Goal: Information Seeking & Learning: Learn about a topic

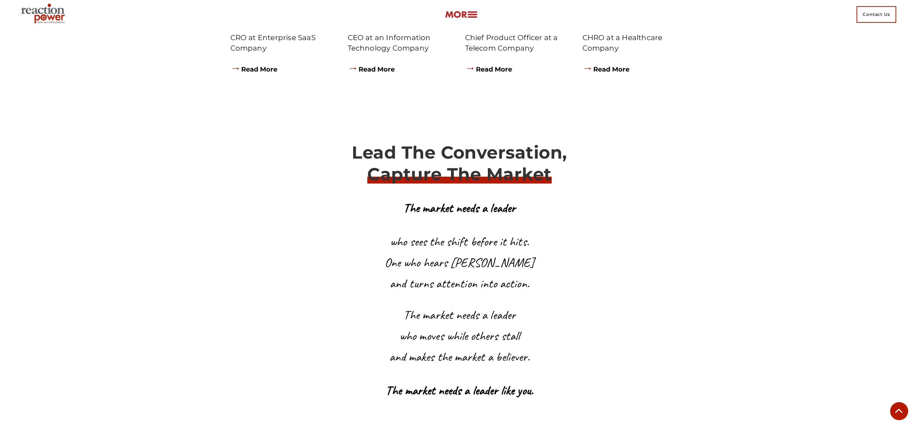
scroll to position [3844, 0]
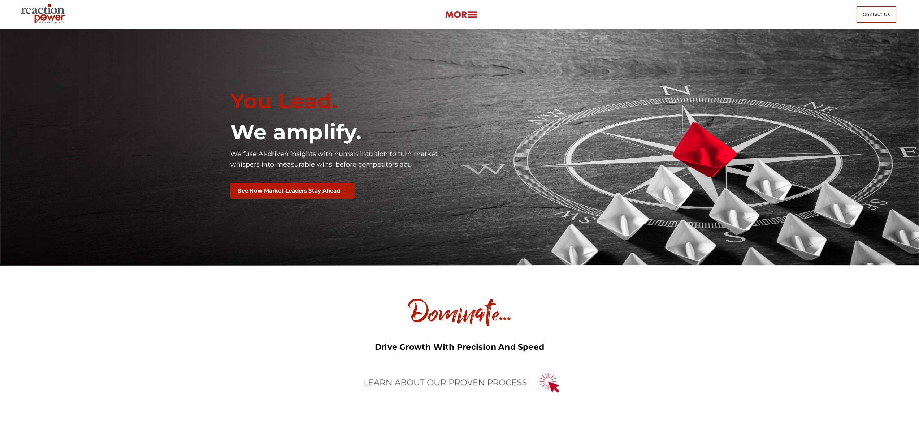
click at [458, 17] on img at bounding box center [461, 14] width 32 height 8
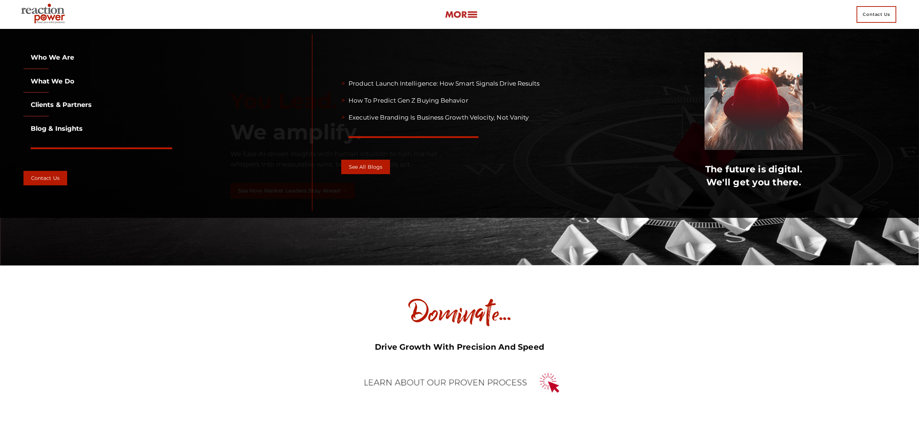
click at [63, 81] on link "What we do" at bounding box center [48, 81] width 51 height 8
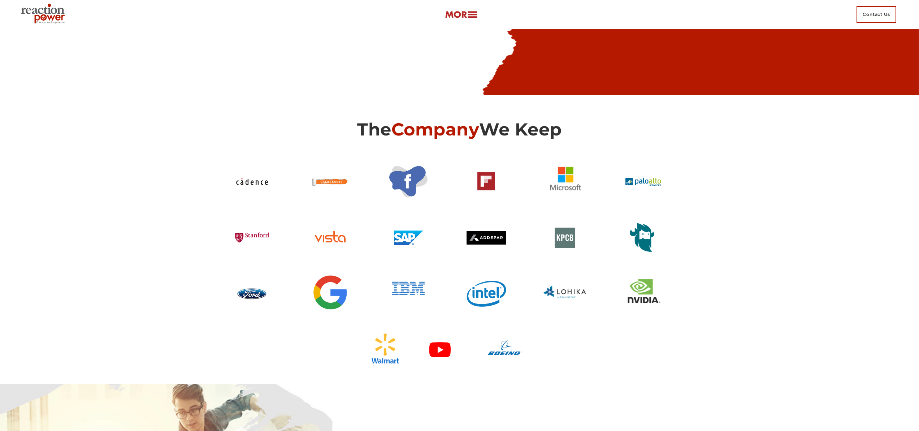
scroll to position [1260, 0]
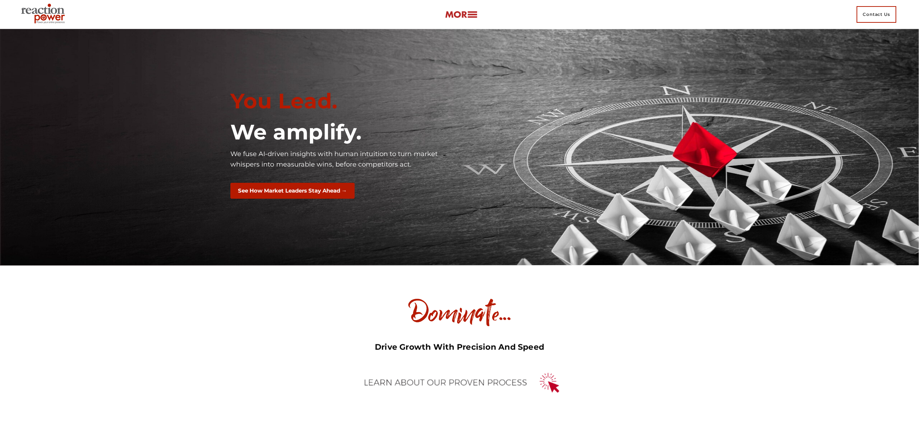
click at [70, 54] on section "You Lead. We amplify. We fuse AI-driven insights with human intuition to turn m…" at bounding box center [459, 147] width 919 height 236
